Goal: Use online tool/utility: Utilize a website feature to perform a specific function

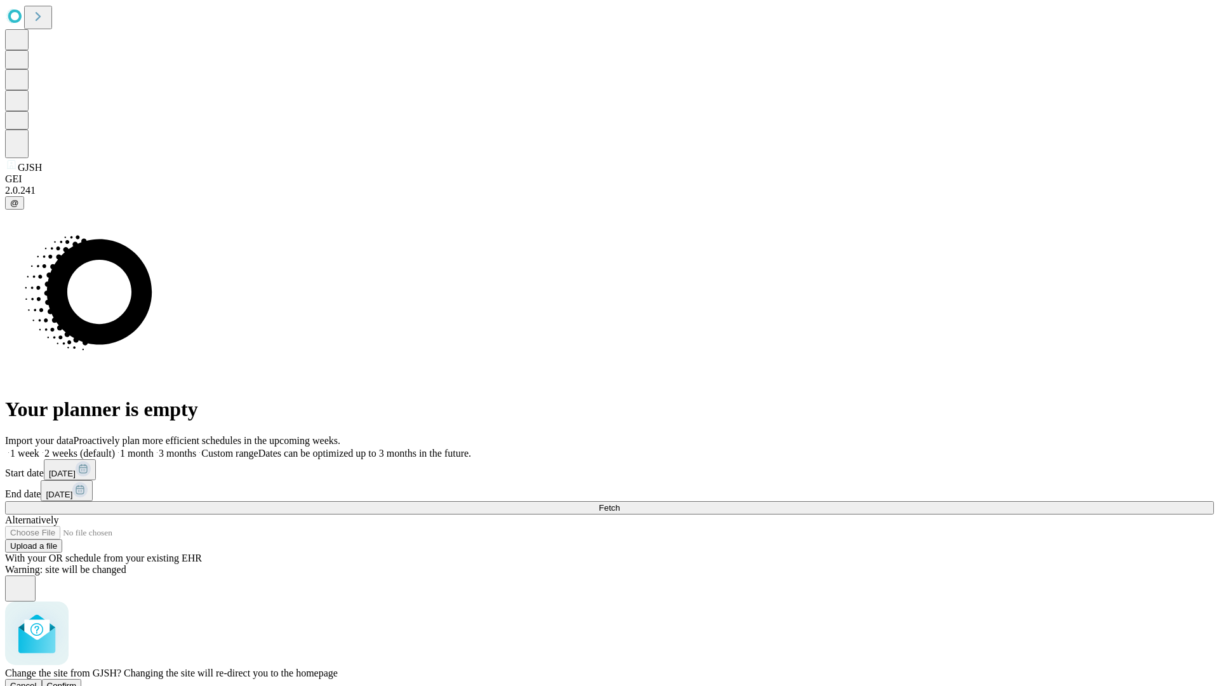
click at [77, 681] on span "Confirm" at bounding box center [62, 686] width 30 height 10
click at [154, 448] on label "1 month" at bounding box center [134, 453] width 39 height 11
click at [620, 503] on span "Fetch" at bounding box center [609, 508] width 21 height 10
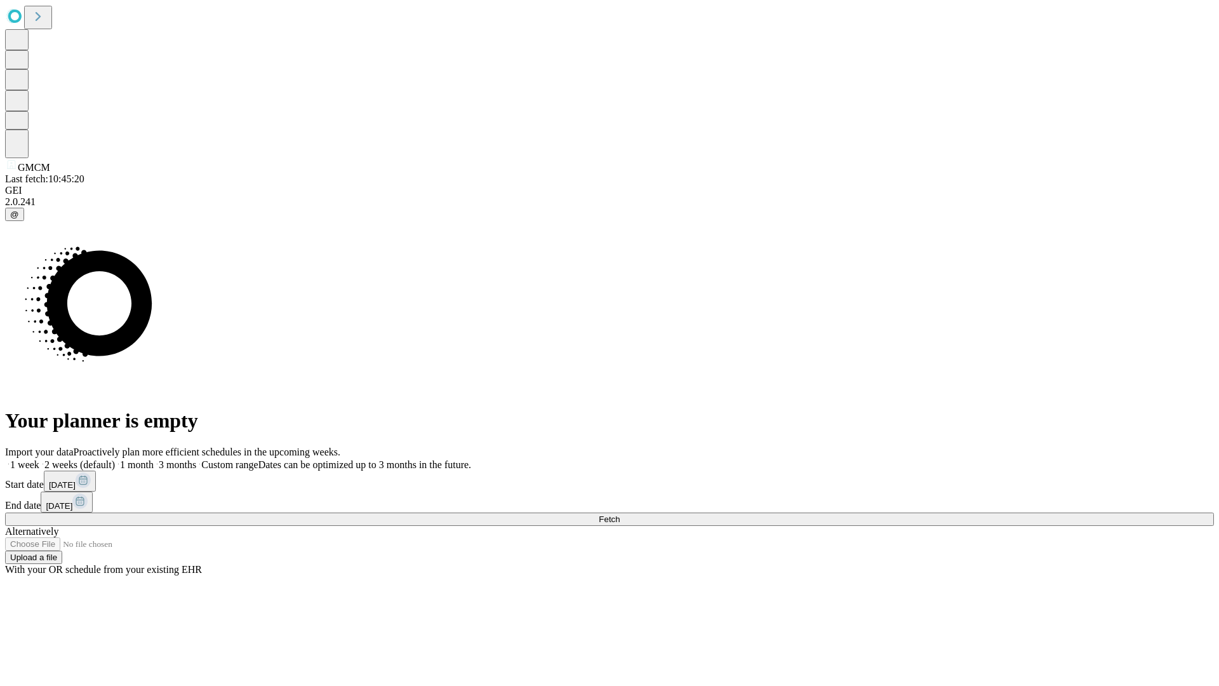
click at [154, 459] on label "1 month" at bounding box center [134, 464] width 39 height 11
click at [620, 514] on span "Fetch" at bounding box center [609, 519] width 21 height 10
click at [154, 459] on label "1 month" at bounding box center [134, 464] width 39 height 11
click at [620, 514] on span "Fetch" at bounding box center [609, 519] width 21 height 10
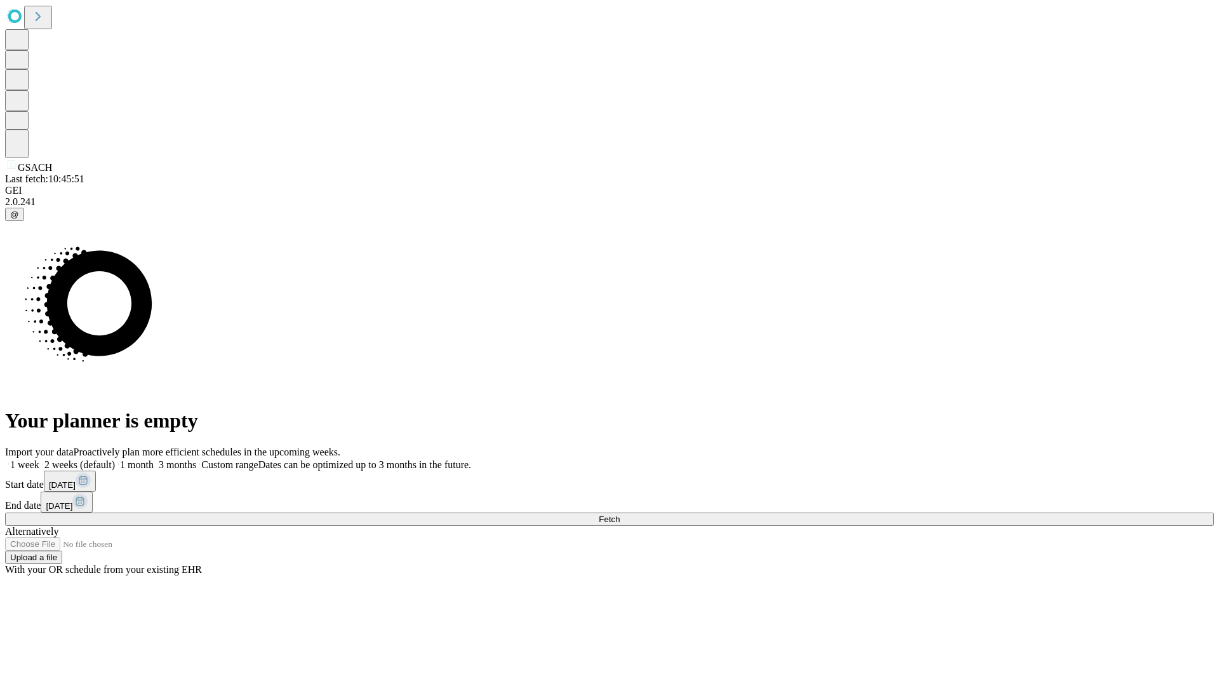
click at [154, 459] on label "1 month" at bounding box center [134, 464] width 39 height 11
click at [620, 514] on span "Fetch" at bounding box center [609, 519] width 21 height 10
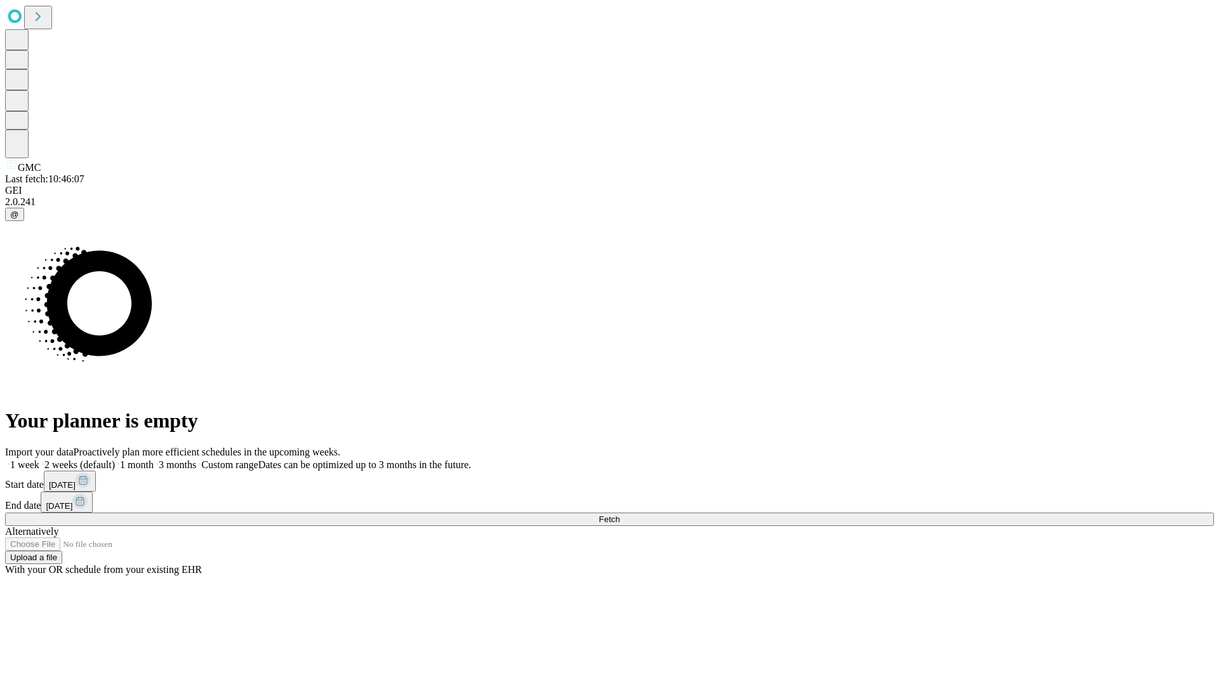
click at [154, 459] on label "1 month" at bounding box center [134, 464] width 39 height 11
click at [620, 514] on span "Fetch" at bounding box center [609, 519] width 21 height 10
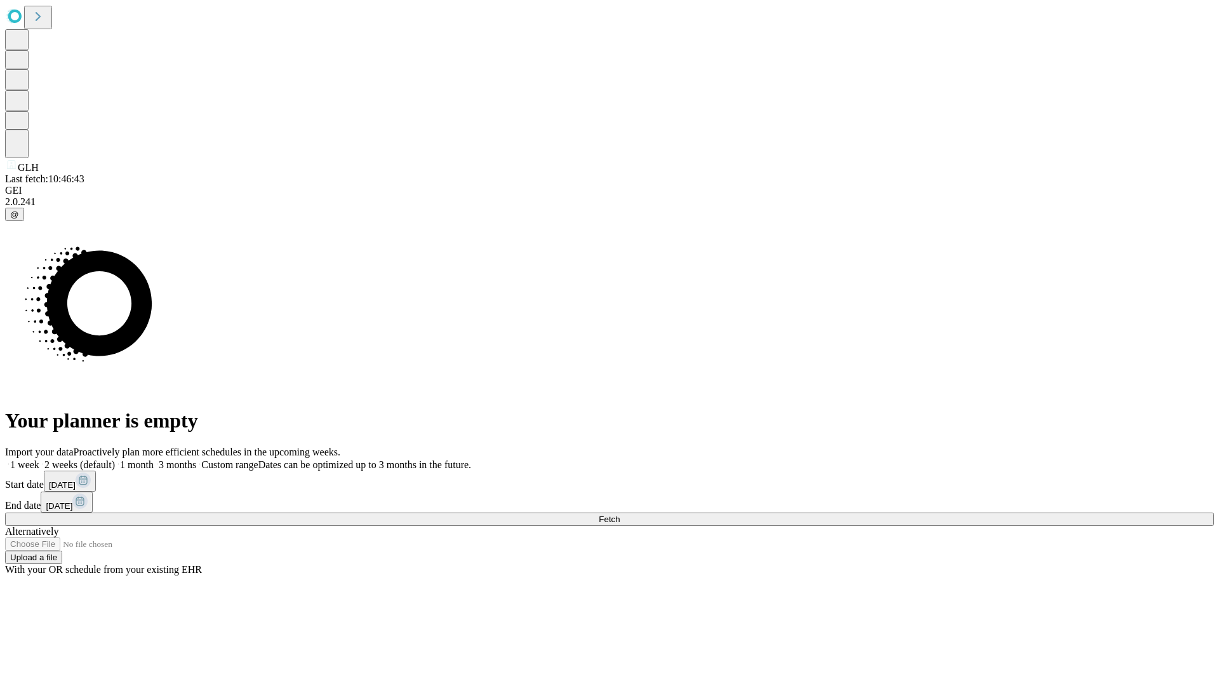
click at [154, 459] on label "1 month" at bounding box center [134, 464] width 39 height 11
click at [620, 514] on span "Fetch" at bounding box center [609, 519] width 21 height 10
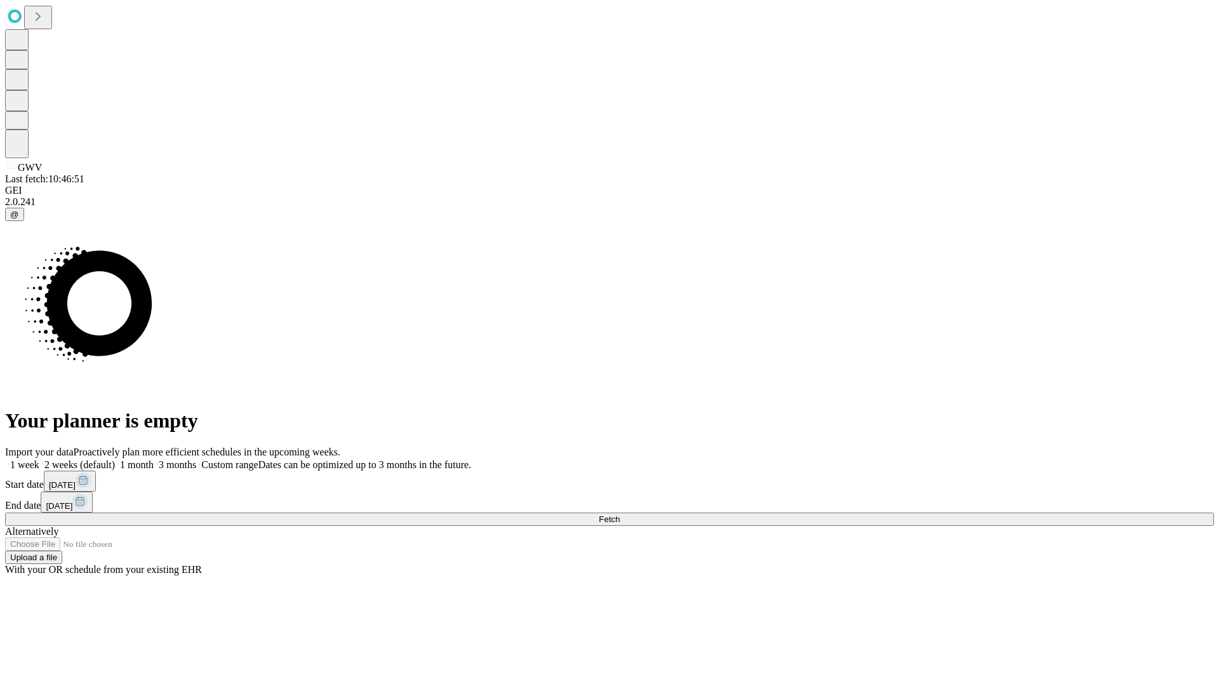
click at [154, 459] on label "1 month" at bounding box center [134, 464] width 39 height 11
click at [620, 514] on span "Fetch" at bounding box center [609, 519] width 21 height 10
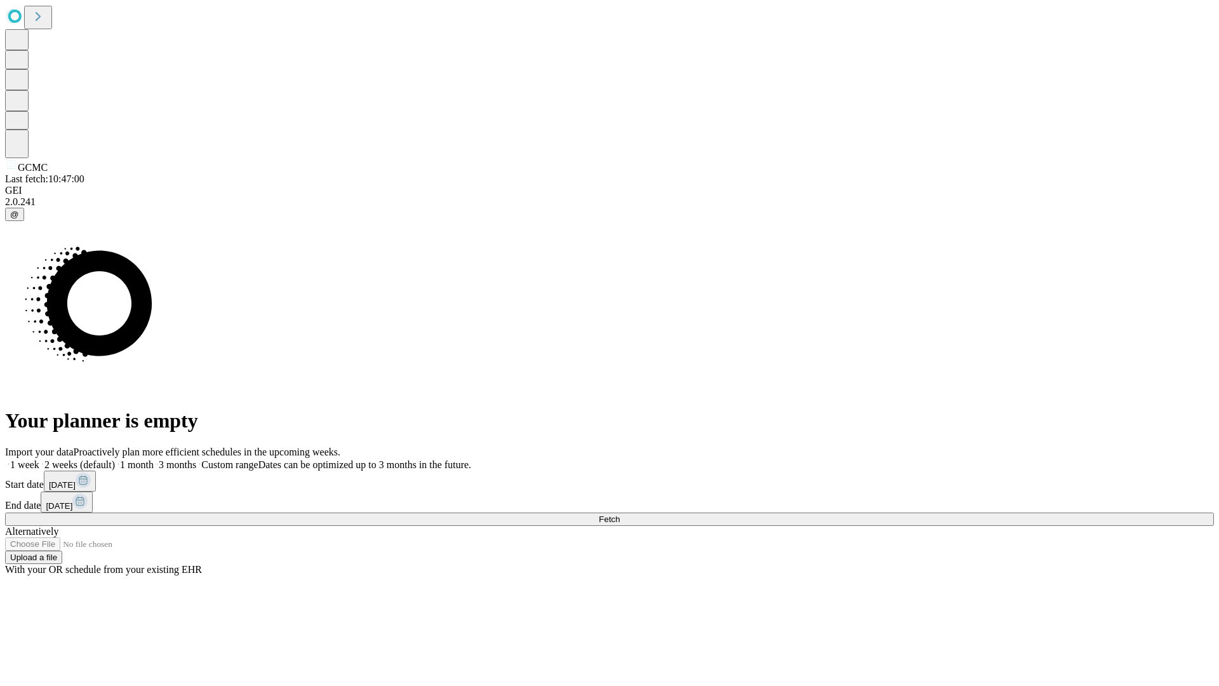
click at [154, 459] on label "1 month" at bounding box center [134, 464] width 39 height 11
click at [620, 514] on span "Fetch" at bounding box center [609, 519] width 21 height 10
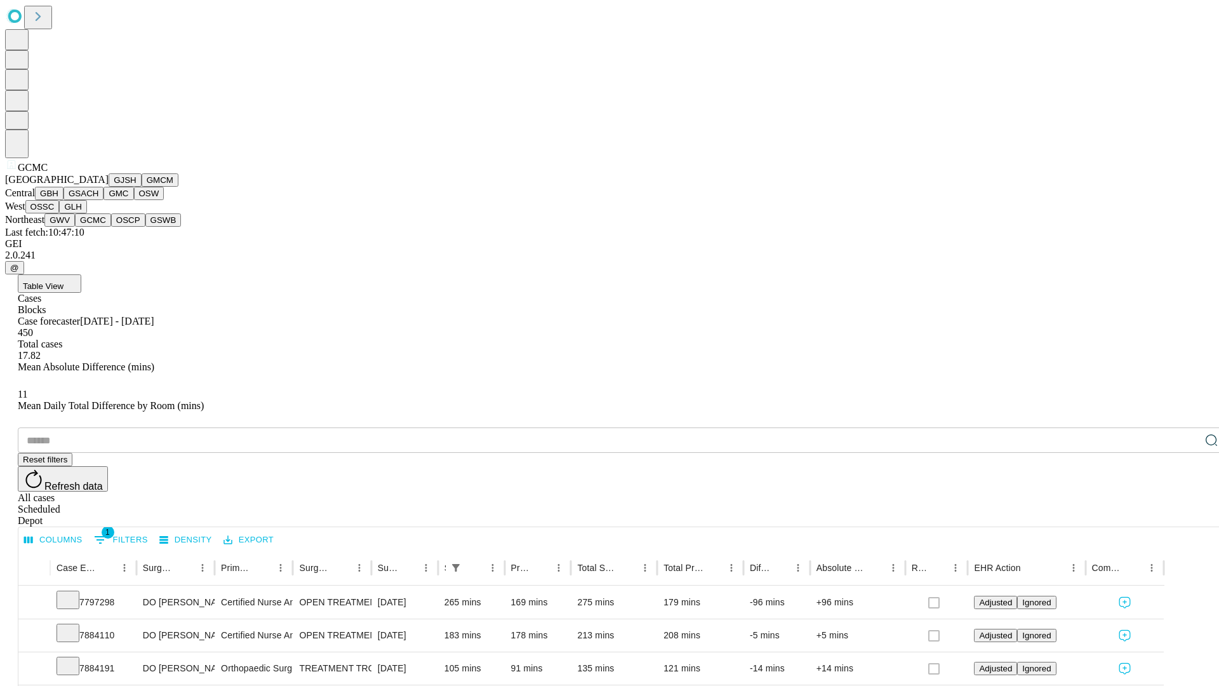
click at [111, 227] on button "OSCP" at bounding box center [128, 219] width 34 height 13
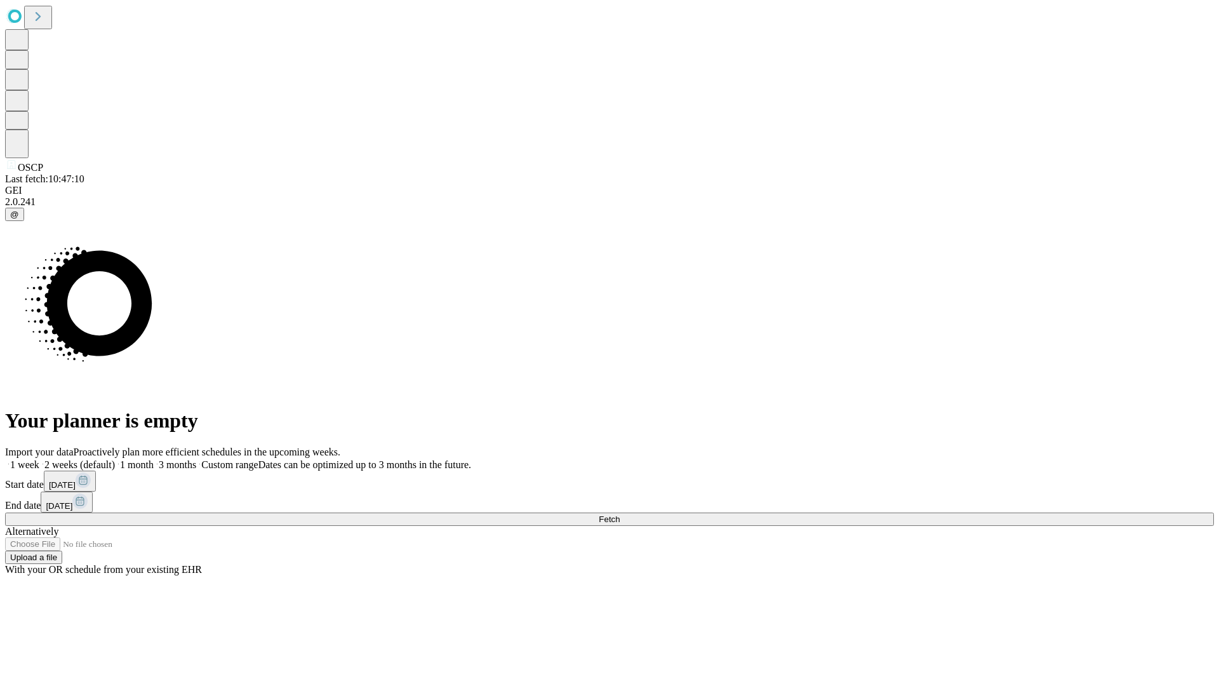
click at [154, 459] on label "1 month" at bounding box center [134, 464] width 39 height 11
click at [620, 514] on span "Fetch" at bounding box center [609, 519] width 21 height 10
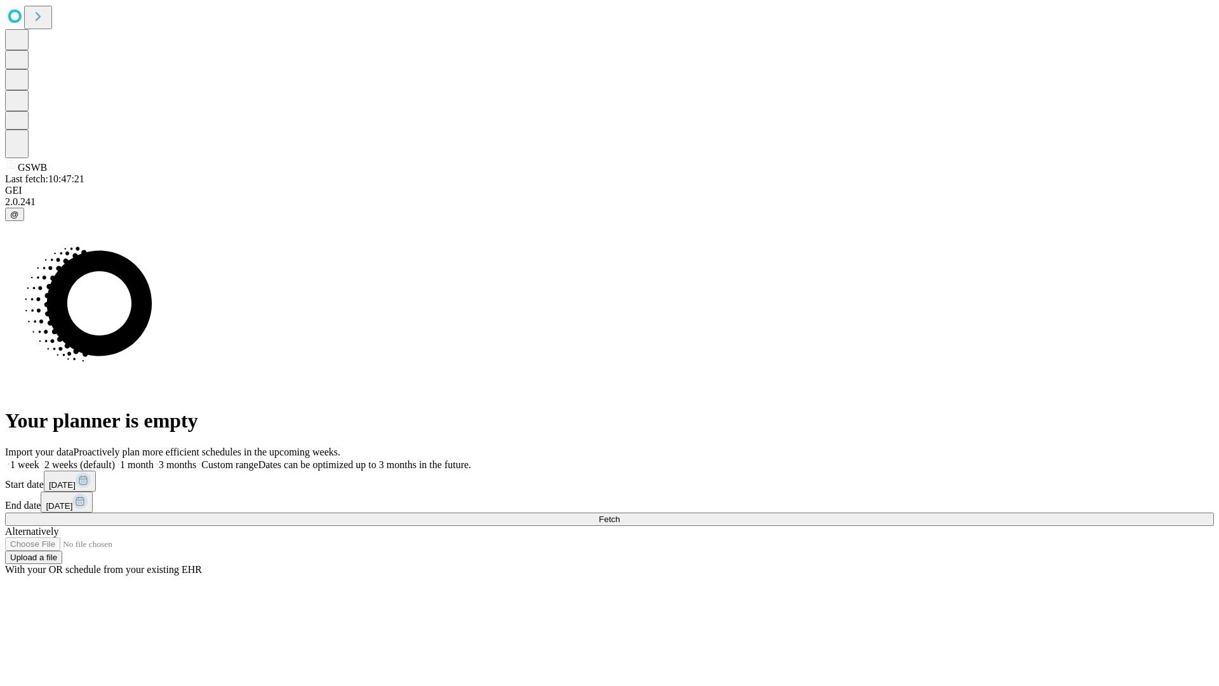
click at [154, 459] on label "1 month" at bounding box center [134, 464] width 39 height 11
click at [620, 514] on span "Fetch" at bounding box center [609, 519] width 21 height 10
